Goal: Obtain resource: Download file/media

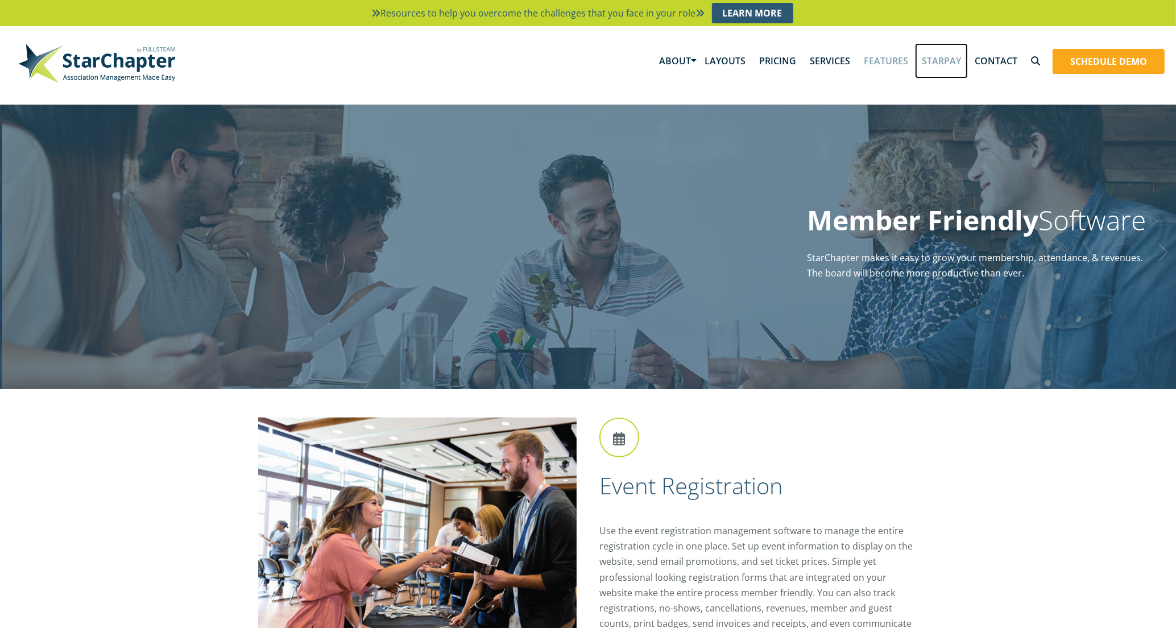
click at [940, 63] on link "StarPay" at bounding box center [941, 60] width 53 height 35
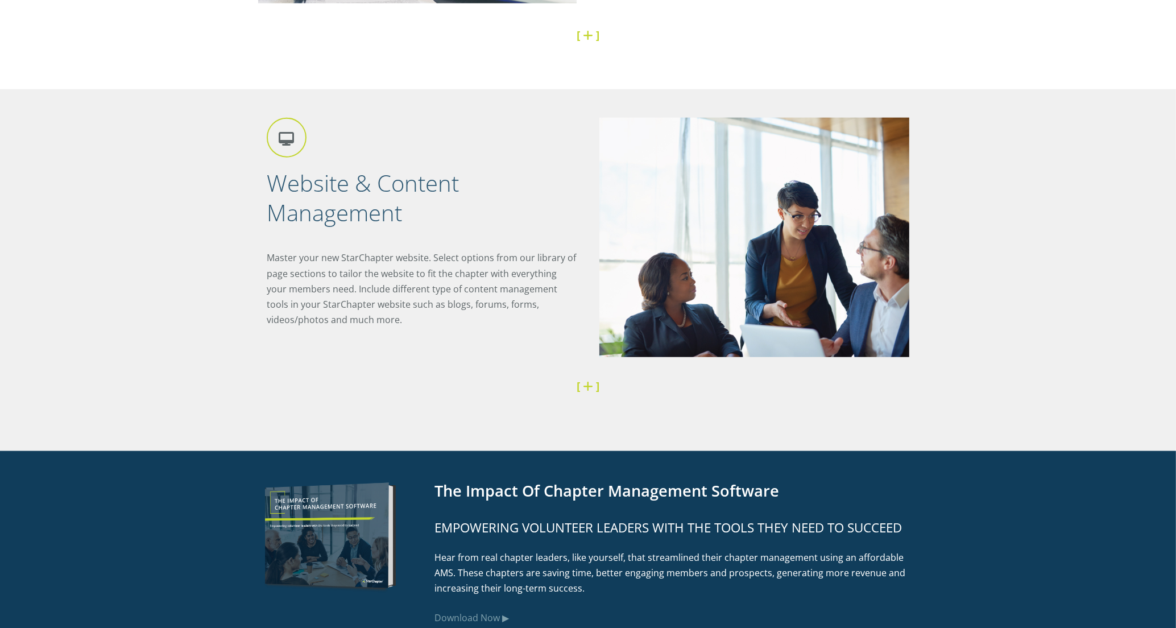
scroll to position [1583, 0]
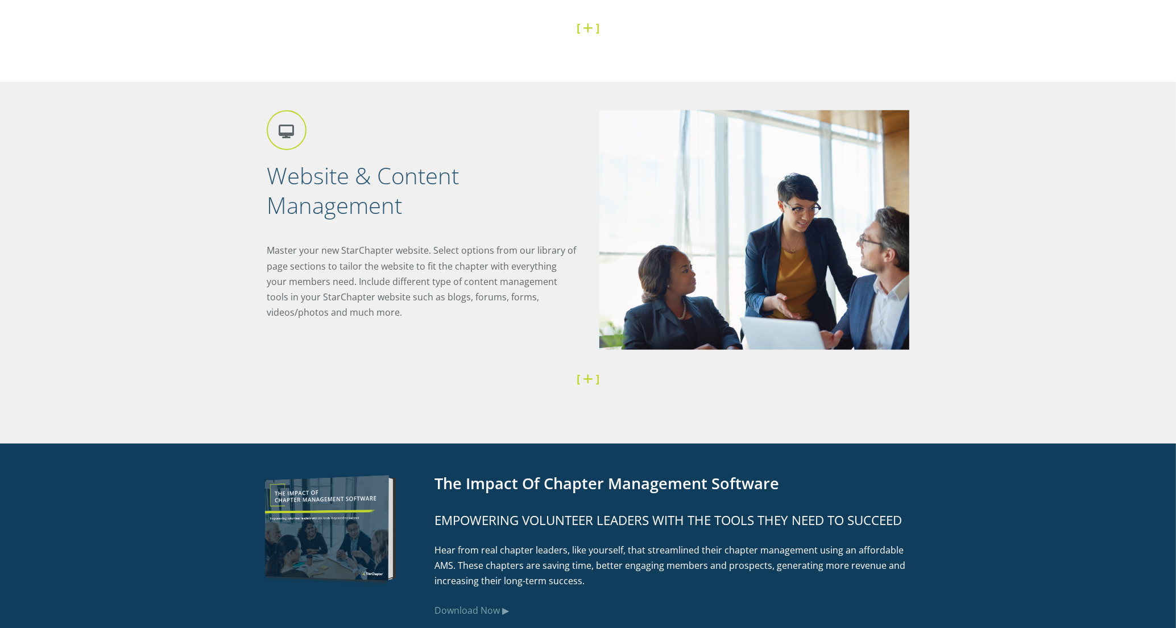
click at [589, 378] on link at bounding box center [589, 378] width 13 height 15
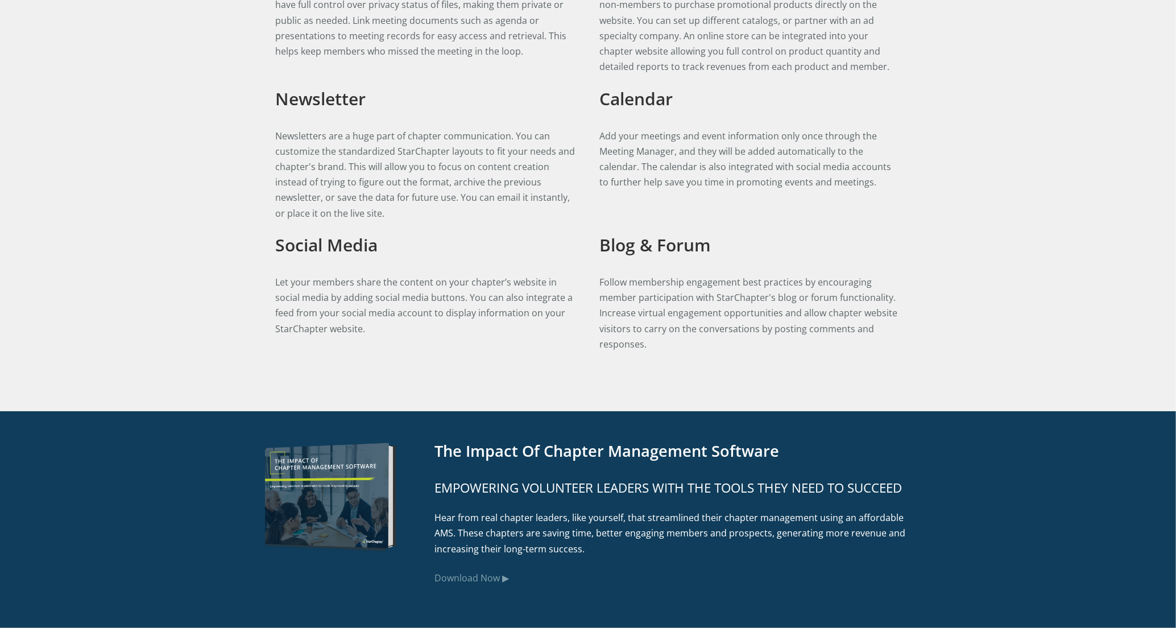
scroll to position [2758, 0]
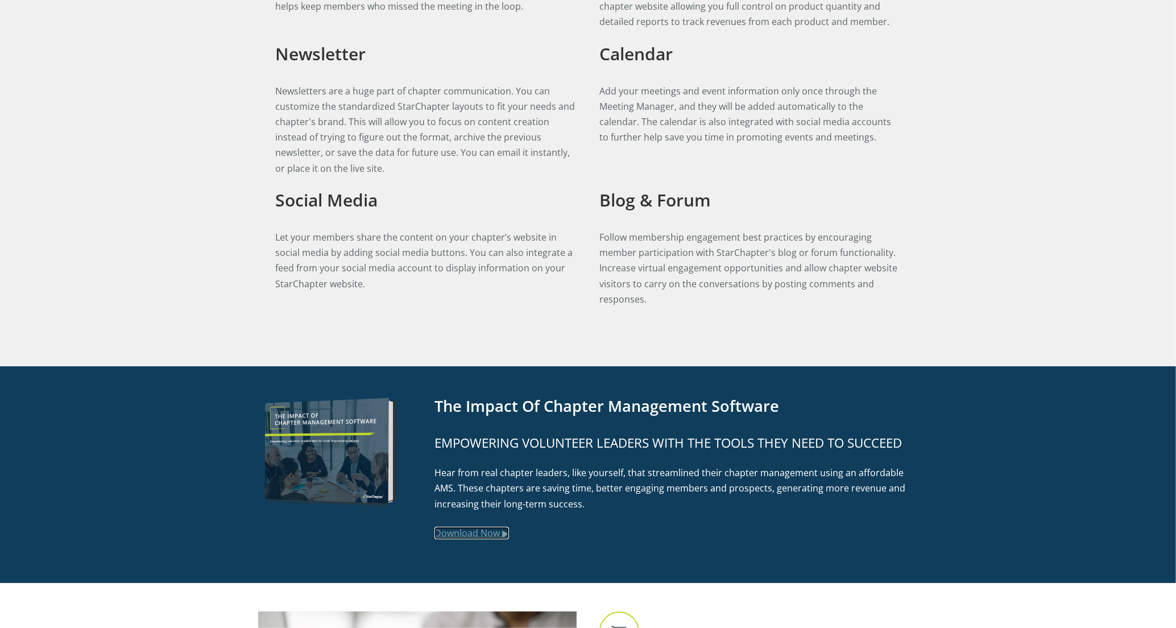
click at [502, 533] on link "Download Now ▶" at bounding box center [472, 533] width 75 height 13
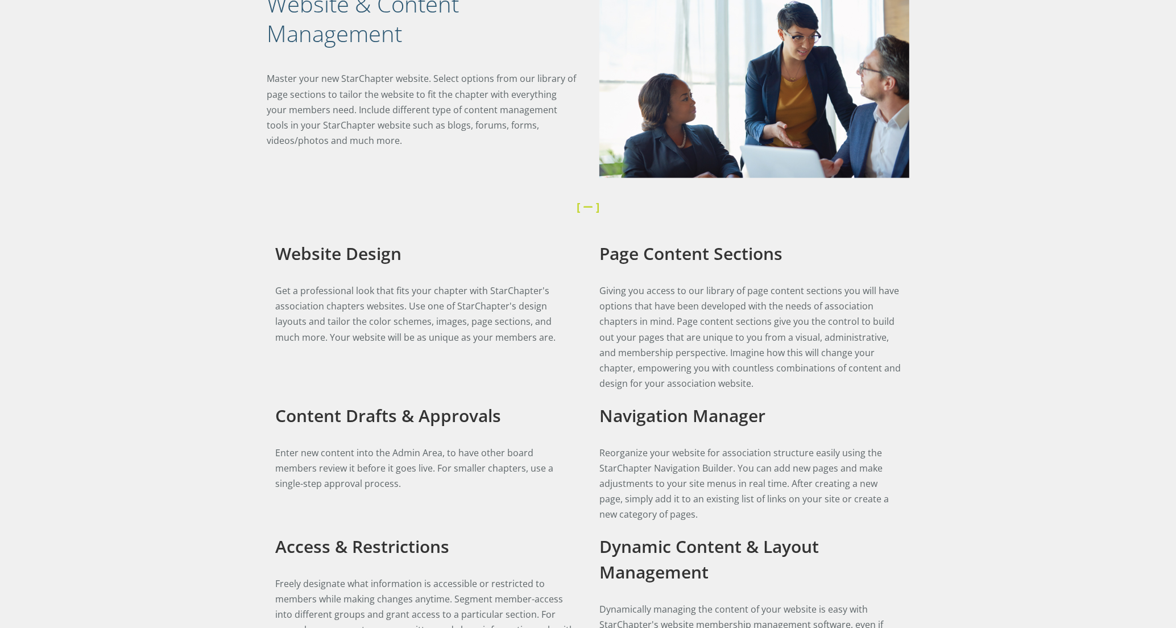
scroll to position [1688, 0]
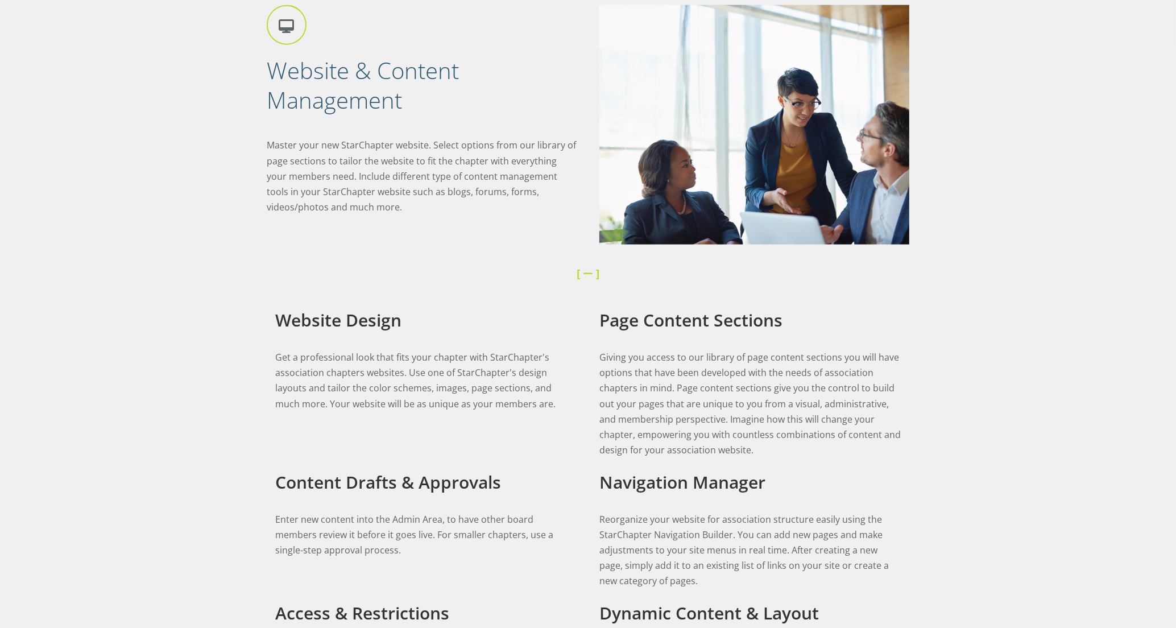
click at [285, 22] on icon at bounding box center [287, 25] width 40 height 40
click at [282, 32] on icon at bounding box center [287, 25] width 40 height 40
click at [323, 81] on h2 "Website & Content Management" at bounding box center [422, 85] width 310 height 59
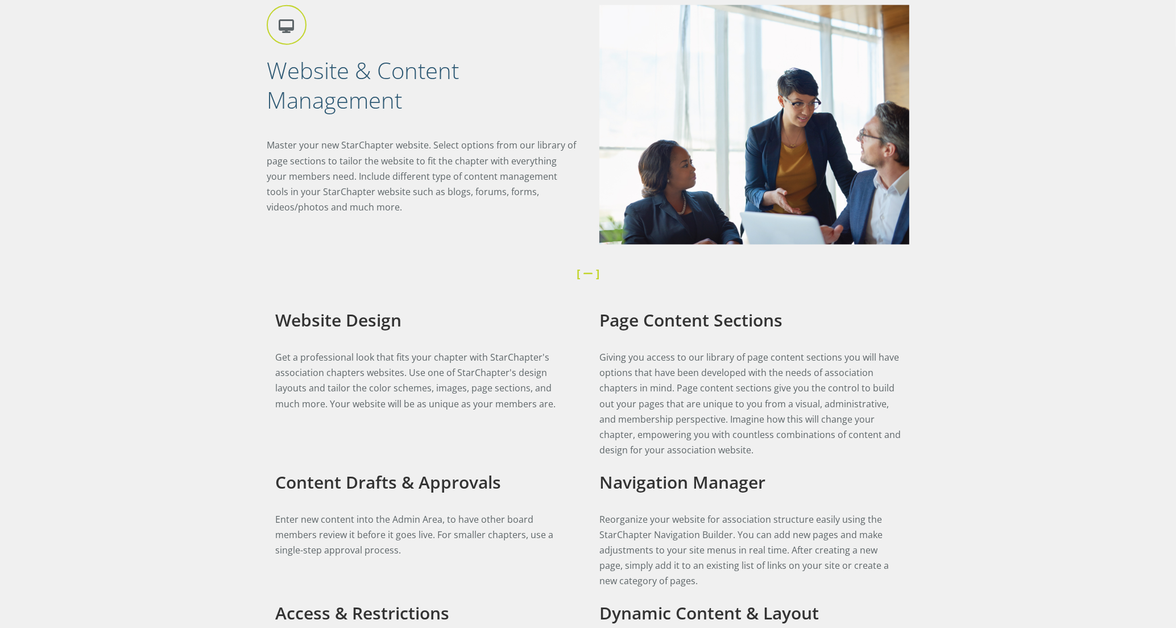
drag, startPoint x: 323, startPoint y: 81, endPoint x: 495, endPoint y: 125, distance: 177.7
click at [495, 125] on div "Website & Content Management Master your new StarChapter website. Select option…" at bounding box center [427, 115] width 321 height 221
click at [601, 192] on img at bounding box center [755, 124] width 310 height 239
click at [534, 191] on p "Master your new StarChapter website. Select options from our library of page se…" at bounding box center [422, 176] width 310 height 77
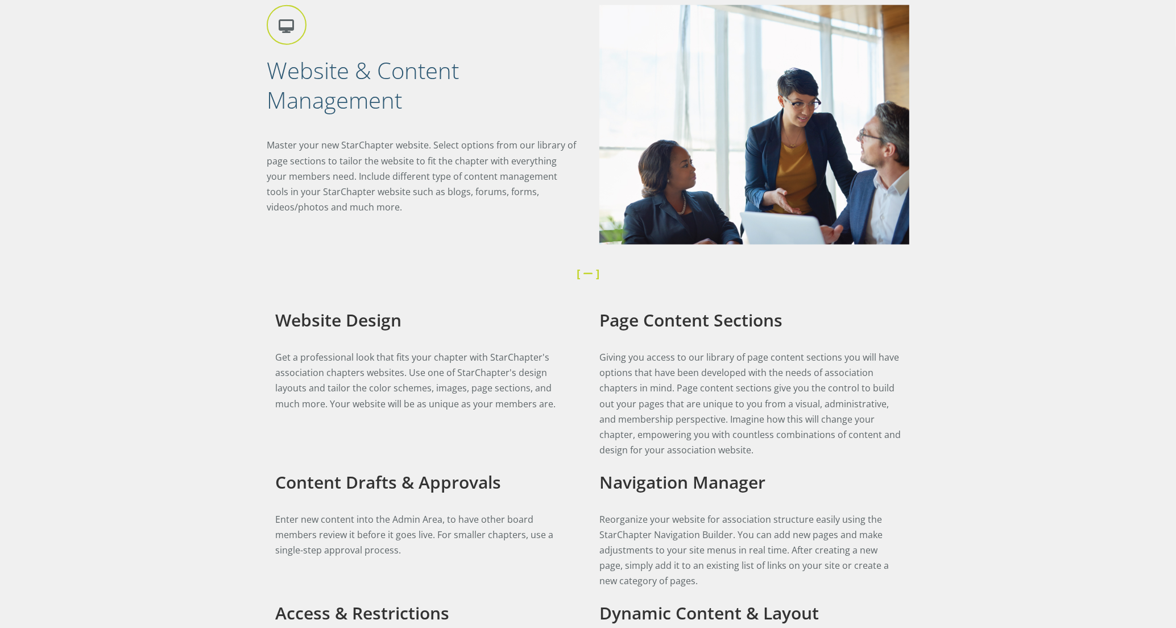
drag, startPoint x: 534, startPoint y: 191, endPoint x: 503, endPoint y: 190, distance: 30.7
click at [503, 190] on p "Master your new StarChapter website. Select options from our library of page se…" at bounding box center [422, 176] width 310 height 77
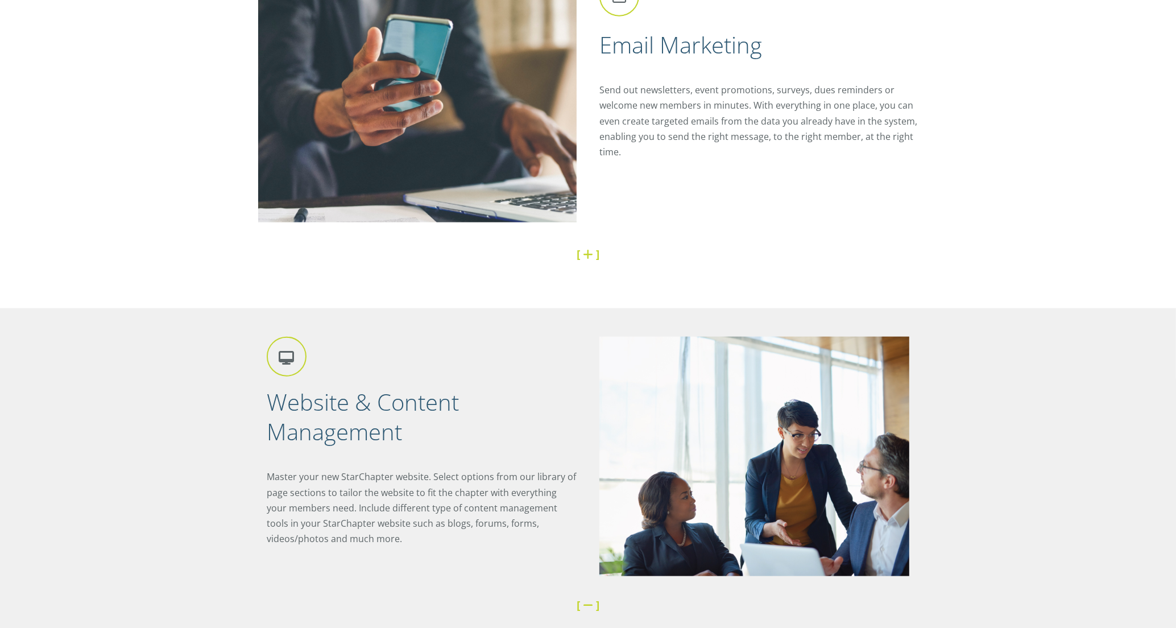
scroll to position [1371, 0]
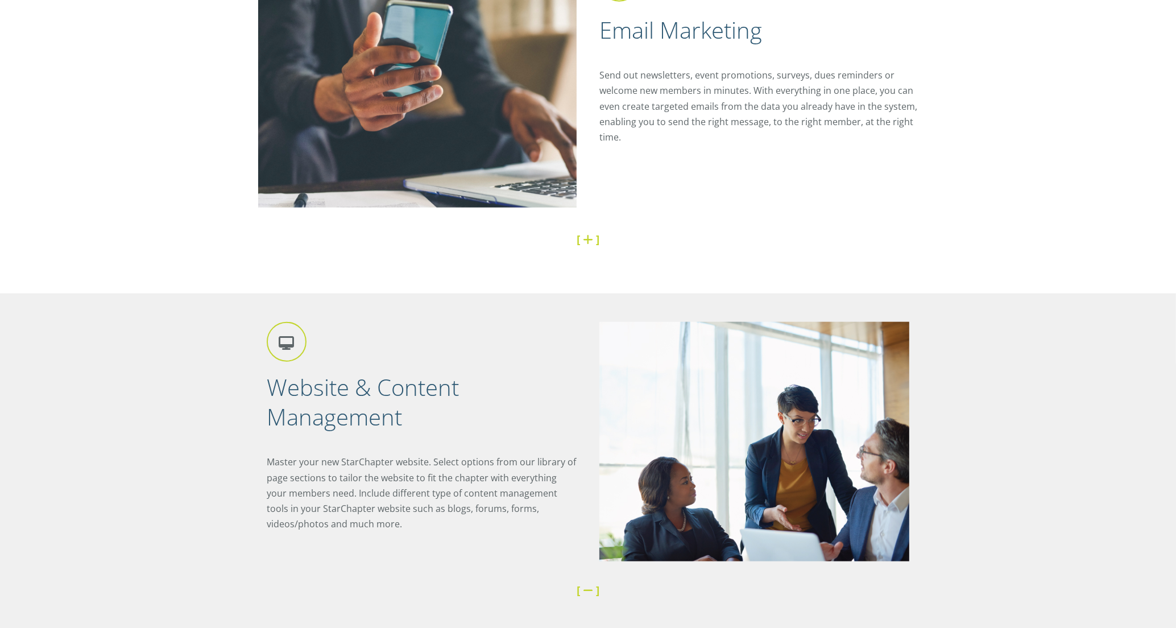
click at [298, 346] on icon at bounding box center [287, 342] width 40 height 40
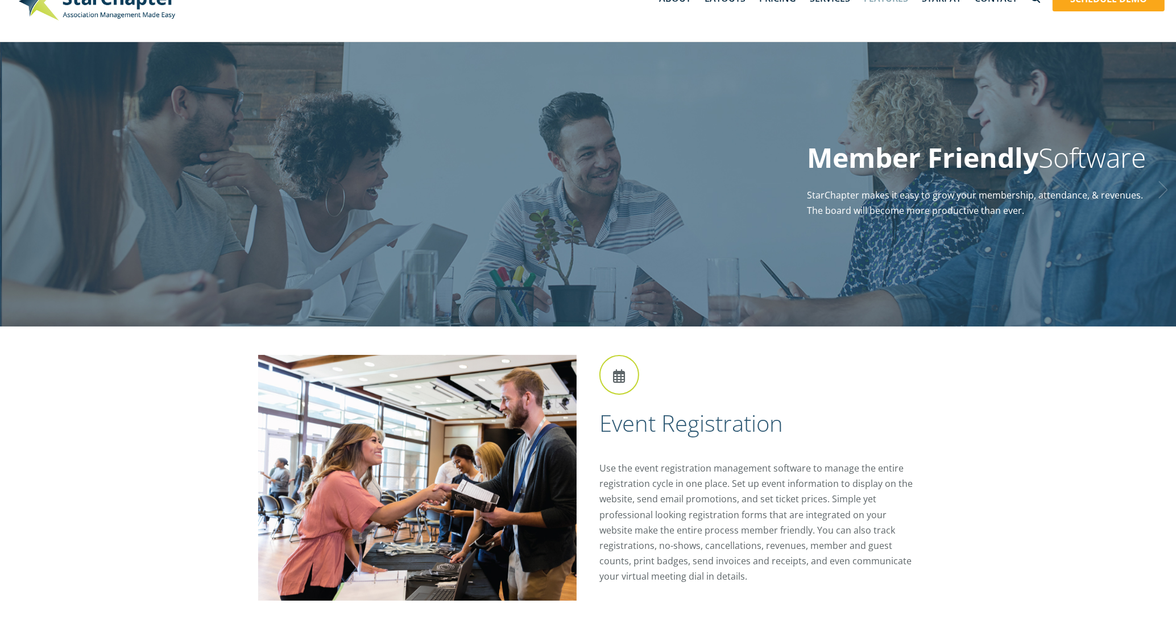
scroll to position [0, 0]
